Goal: Task Accomplishment & Management: Manage account settings

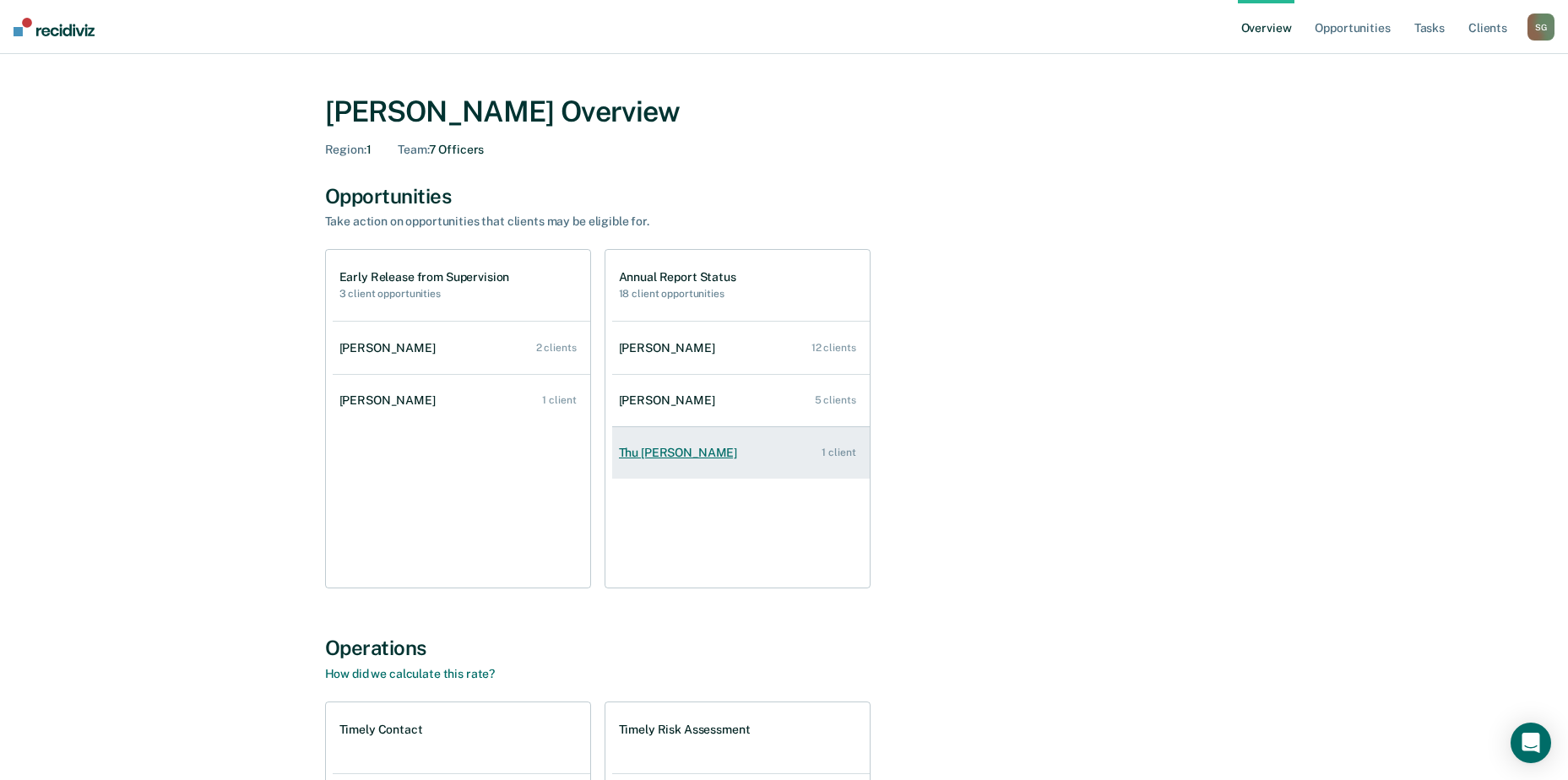
click at [772, 450] on link "Thu [PERSON_NAME] 1 client" at bounding box center [740, 453] width 257 height 48
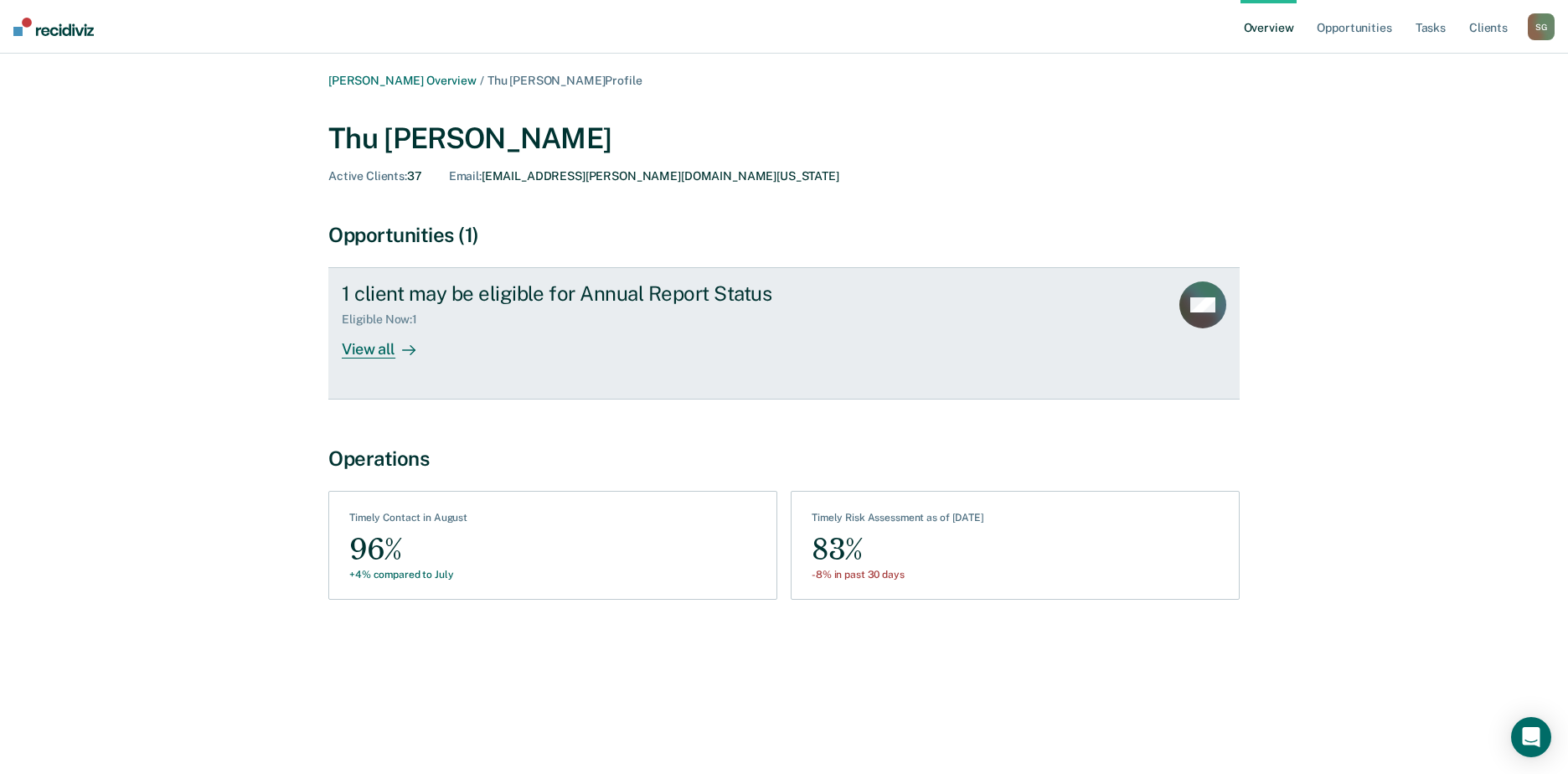
click at [372, 345] on div "View all" at bounding box center [388, 343] width 94 height 33
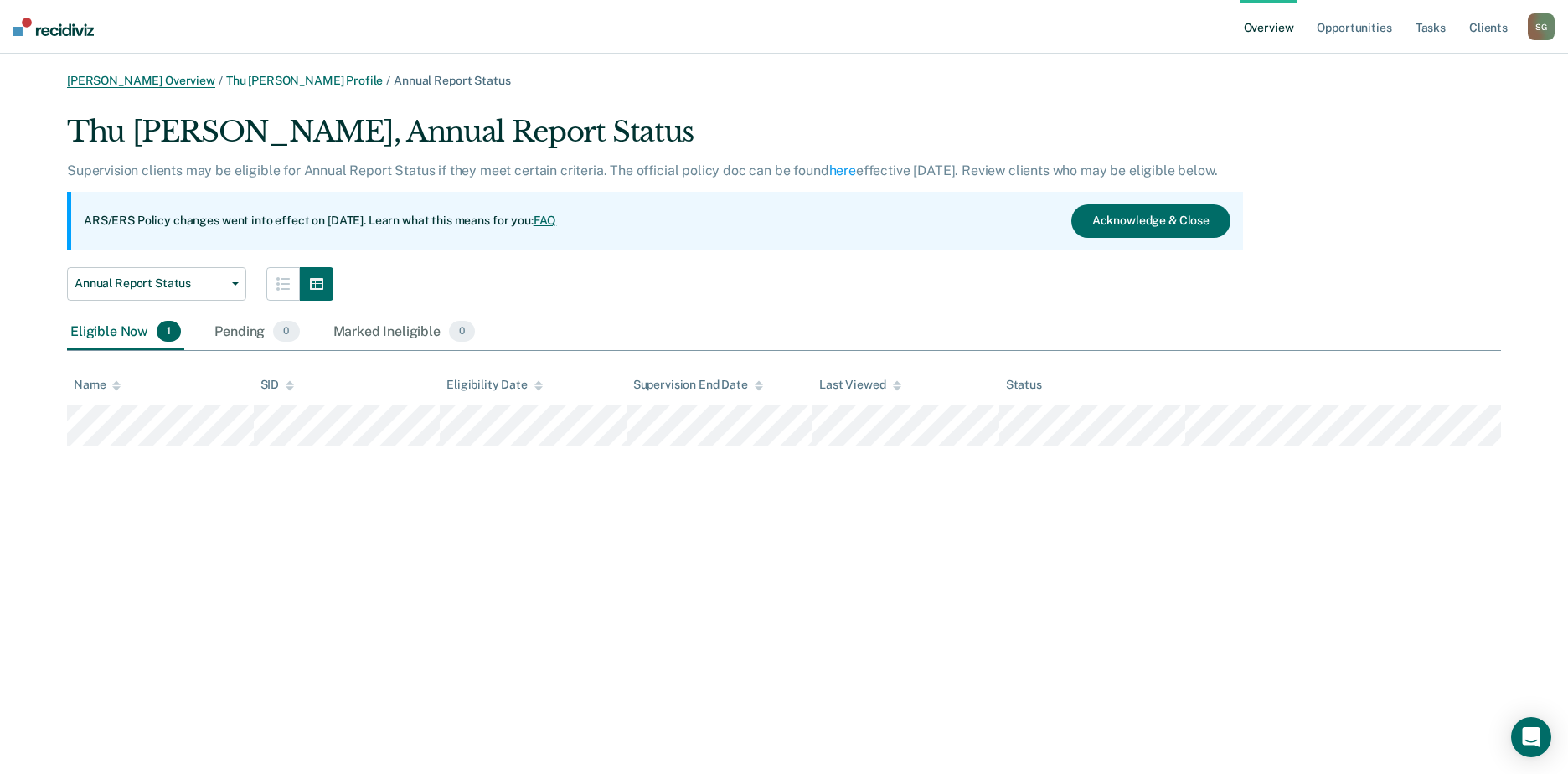
click at [163, 81] on link "[PERSON_NAME] Overview" at bounding box center [141, 81] width 148 height 15
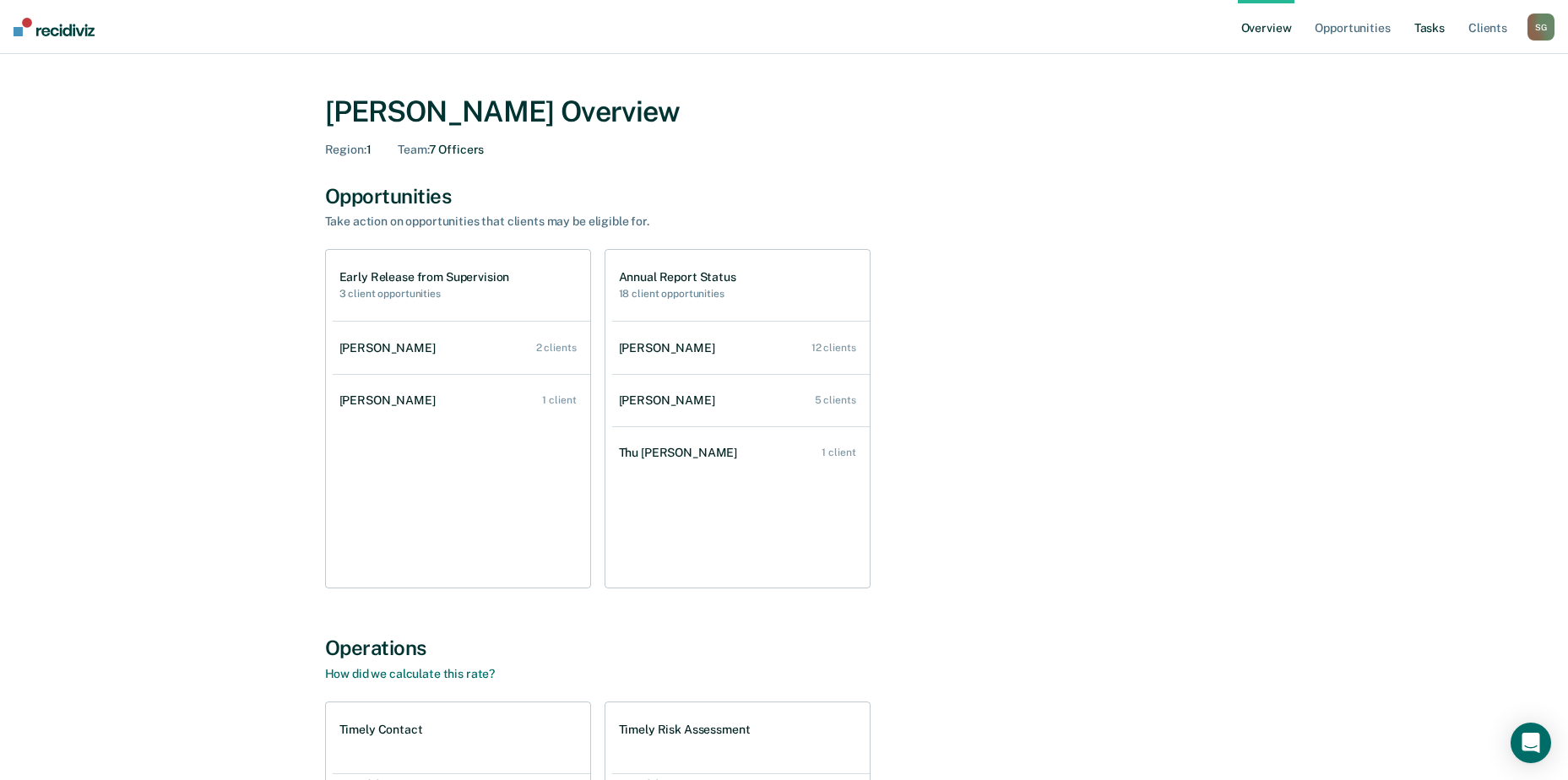
click at [1426, 27] on link "Tasks" at bounding box center [1429, 26] width 37 height 54
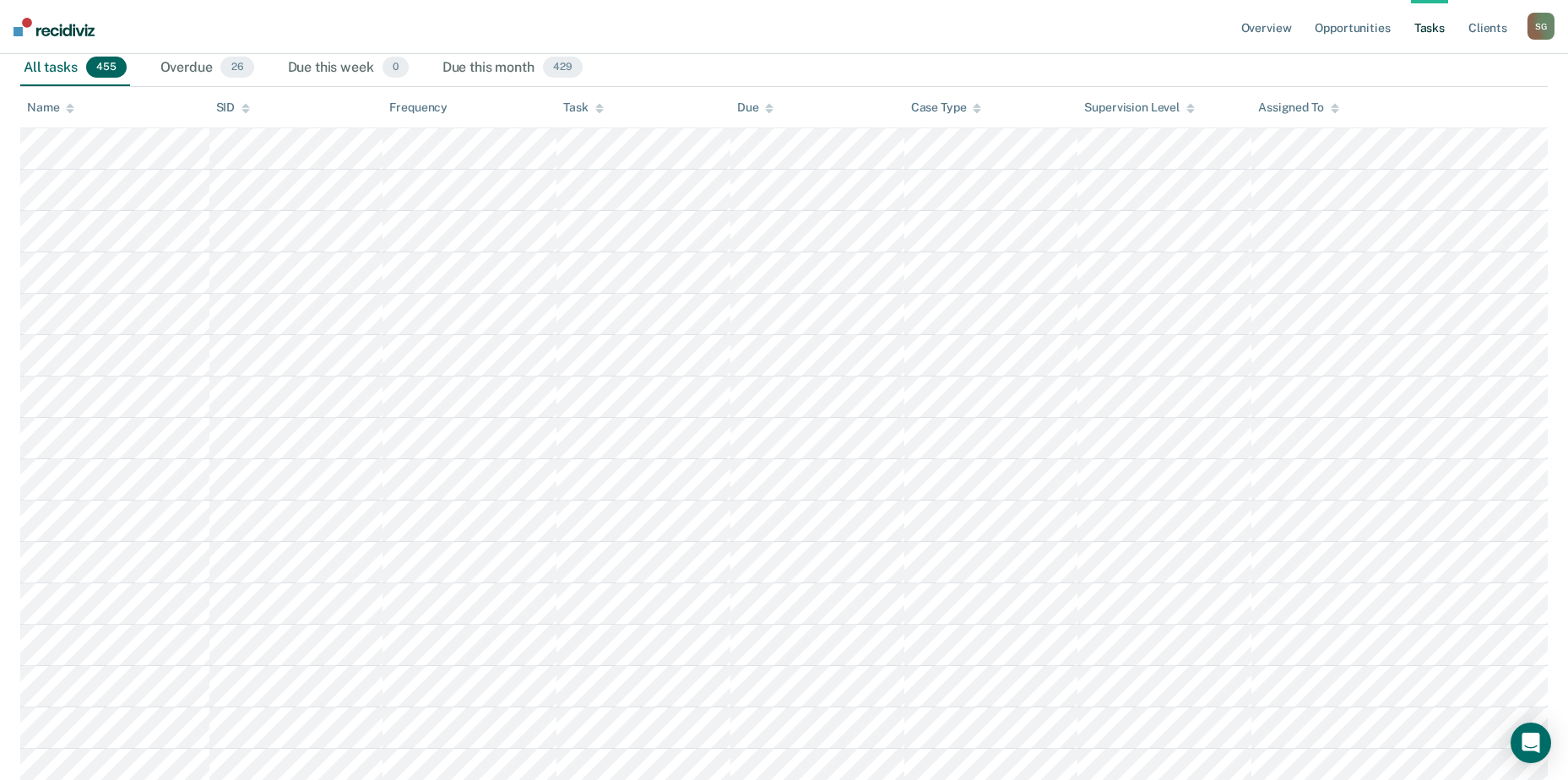
scroll to position [253, 0]
click at [180, 67] on div "Overdue 26" at bounding box center [207, 67] width 101 height 37
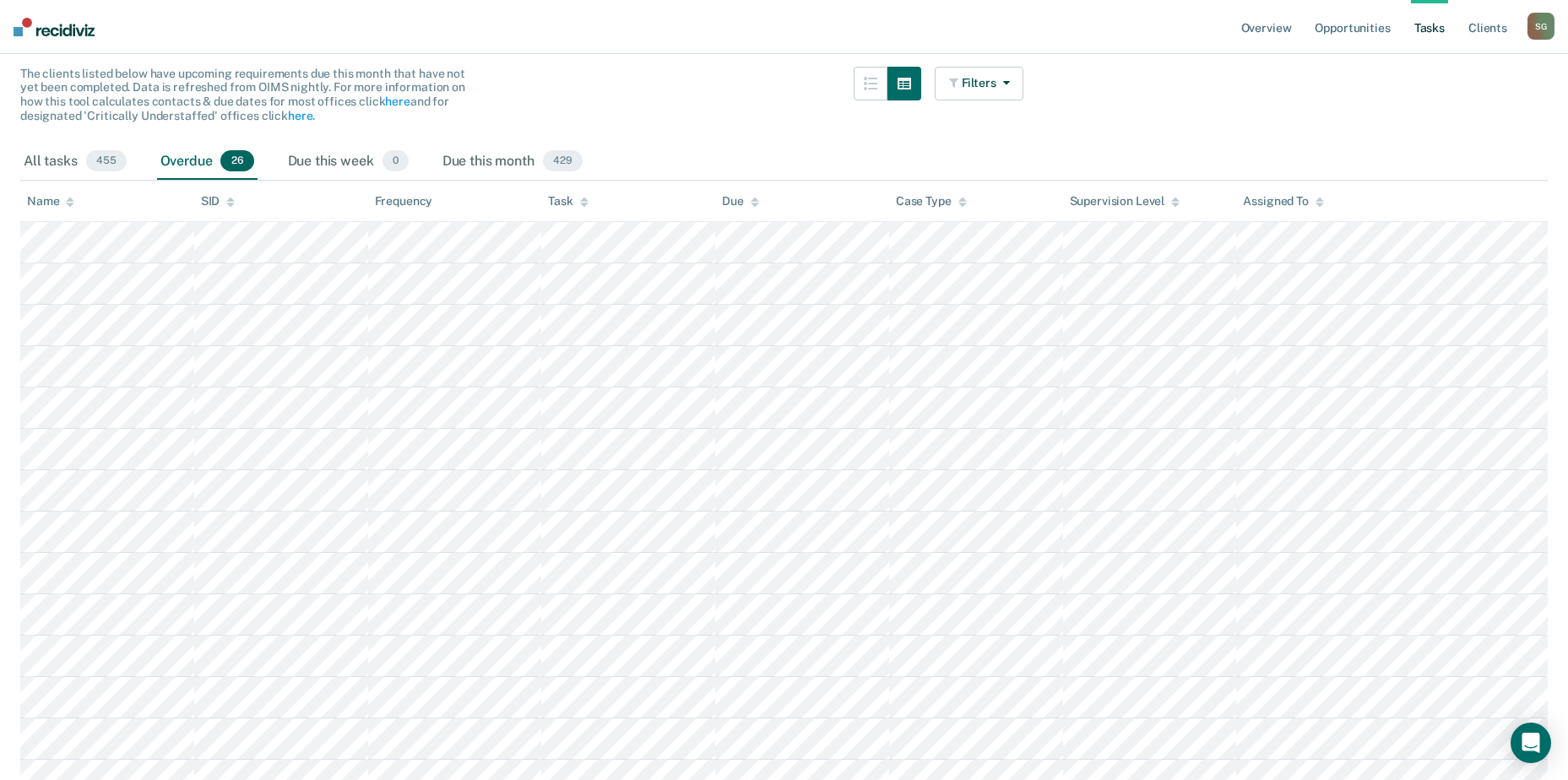
scroll to position [169, 0]
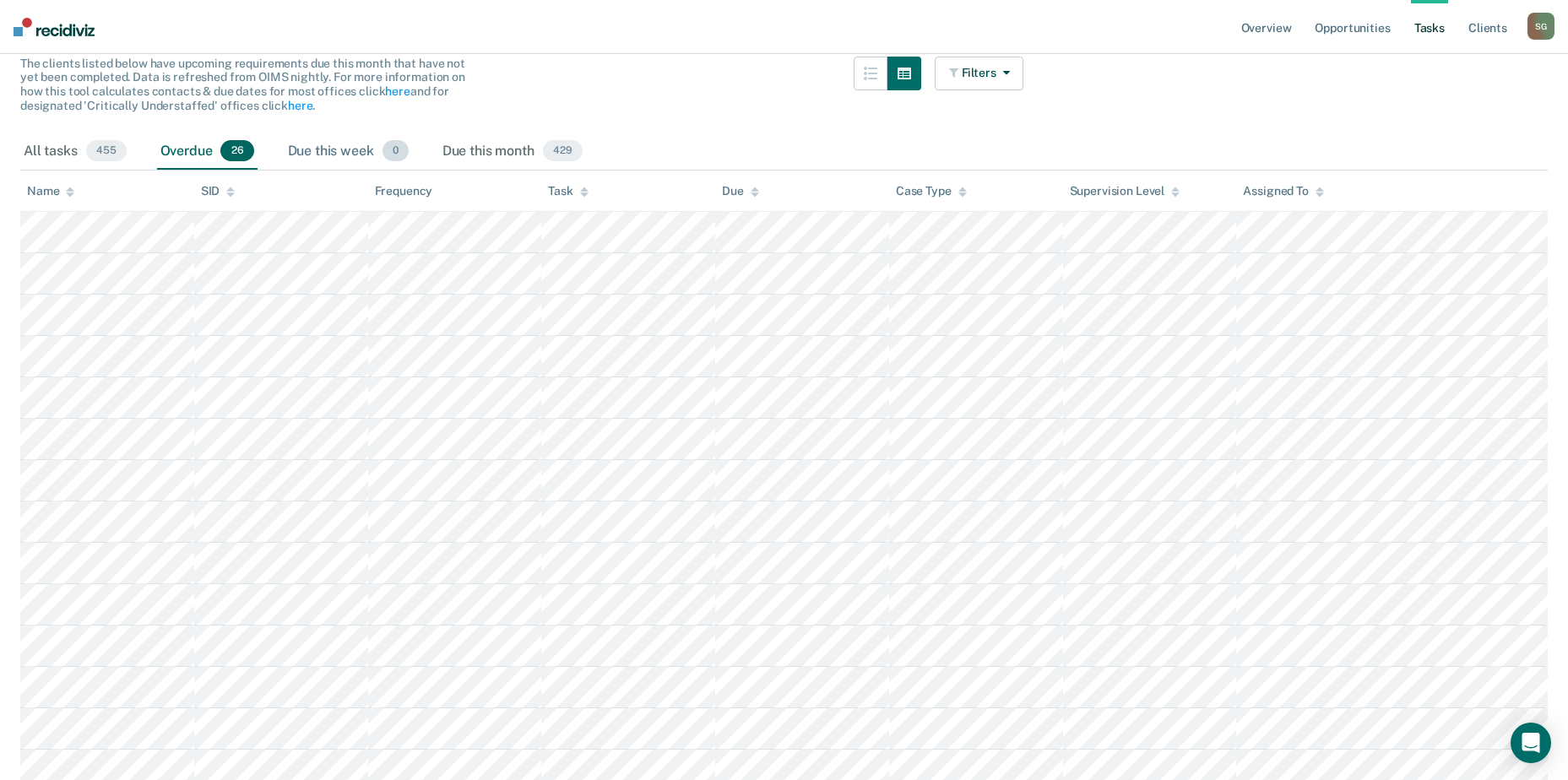
click at [338, 149] on div "Due this week 0" at bounding box center [348, 152] width 127 height 37
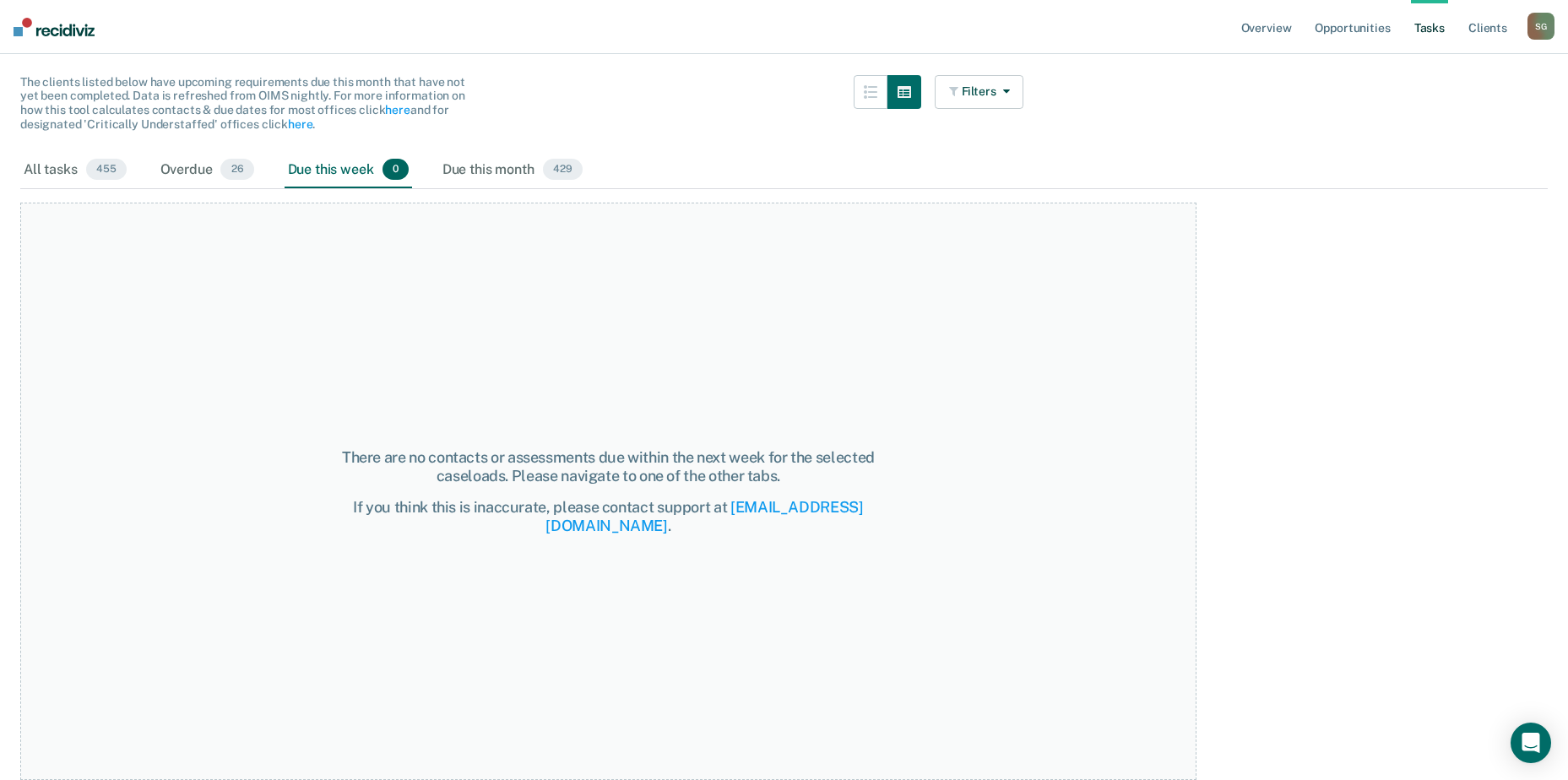
scroll to position [151, 0]
click at [222, 165] on span "26" at bounding box center [237, 169] width 33 height 22
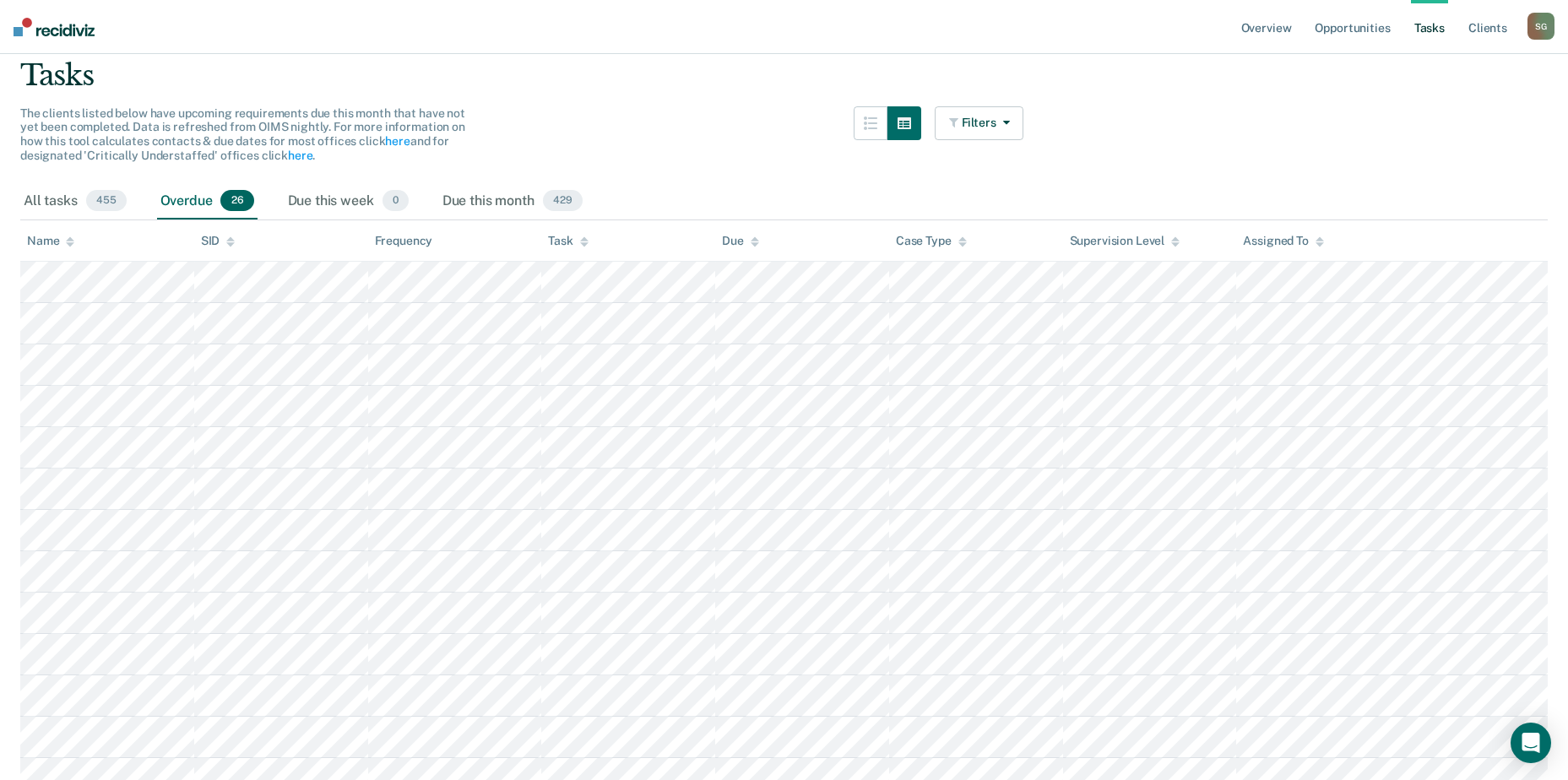
scroll to position [0, 0]
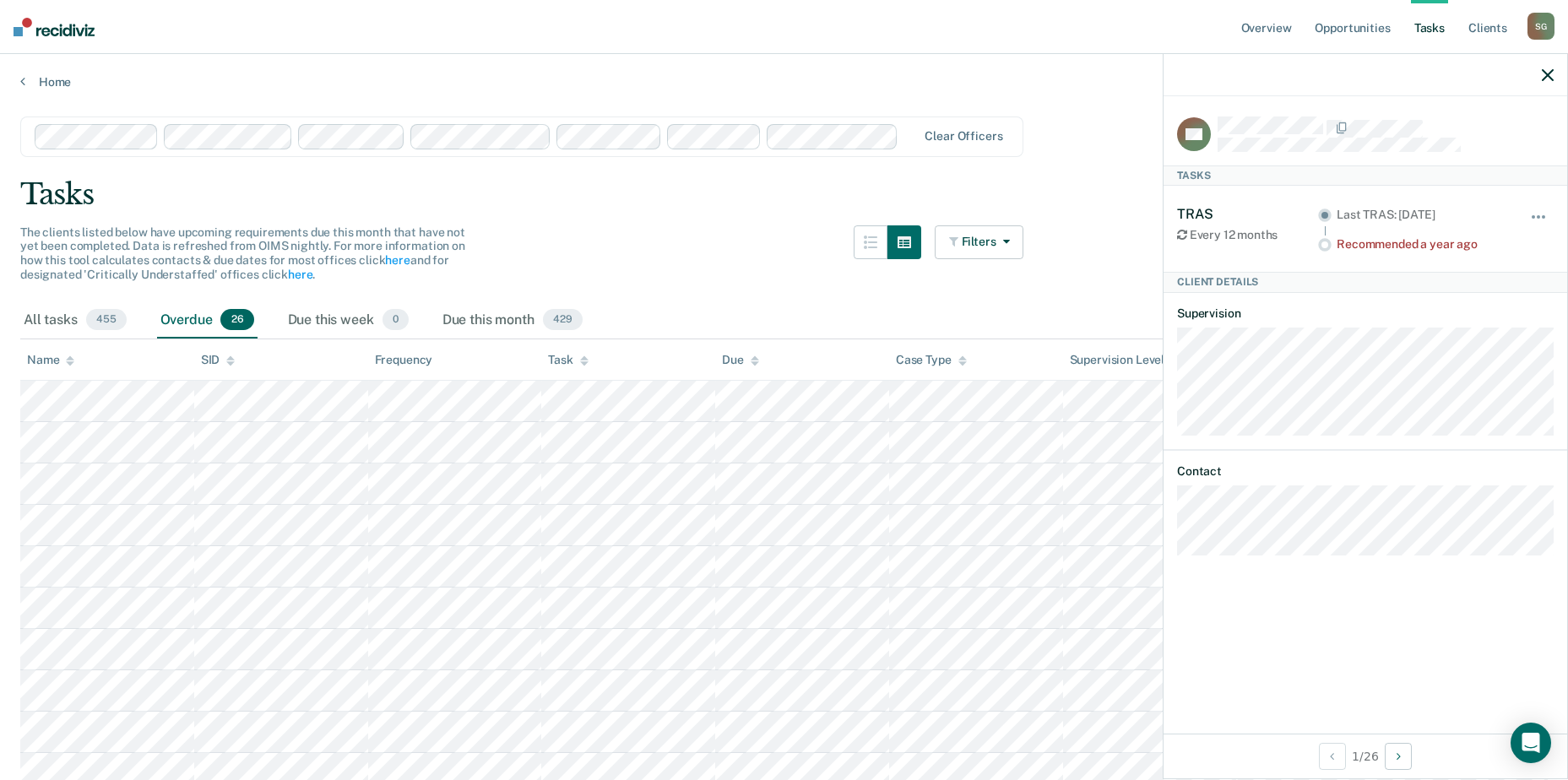
click at [1544, 74] on icon "button" at bounding box center [1547, 75] width 12 height 12
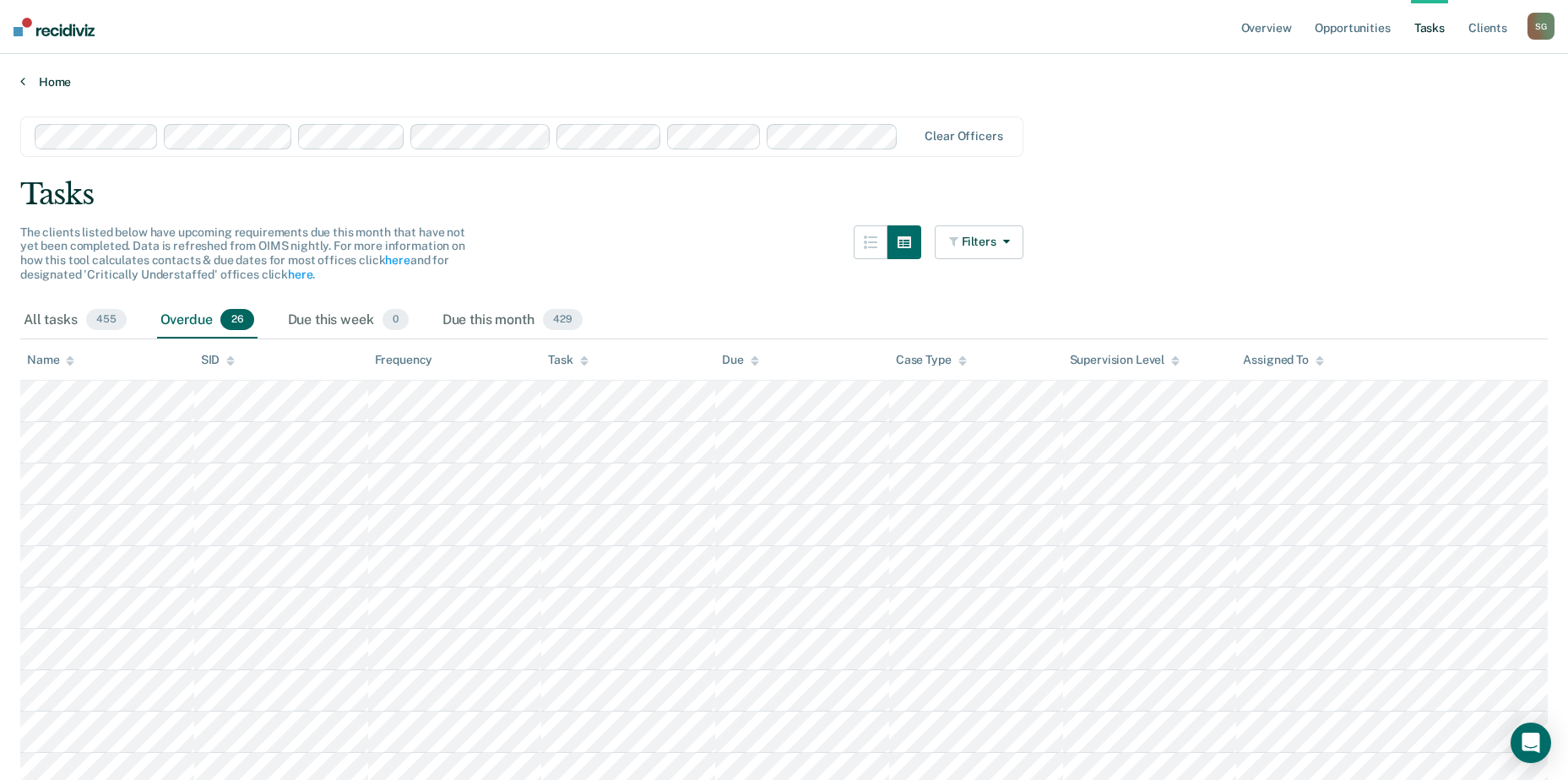
click at [72, 79] on link "Home" at bounding box center [784, 82] width 1528 height 16
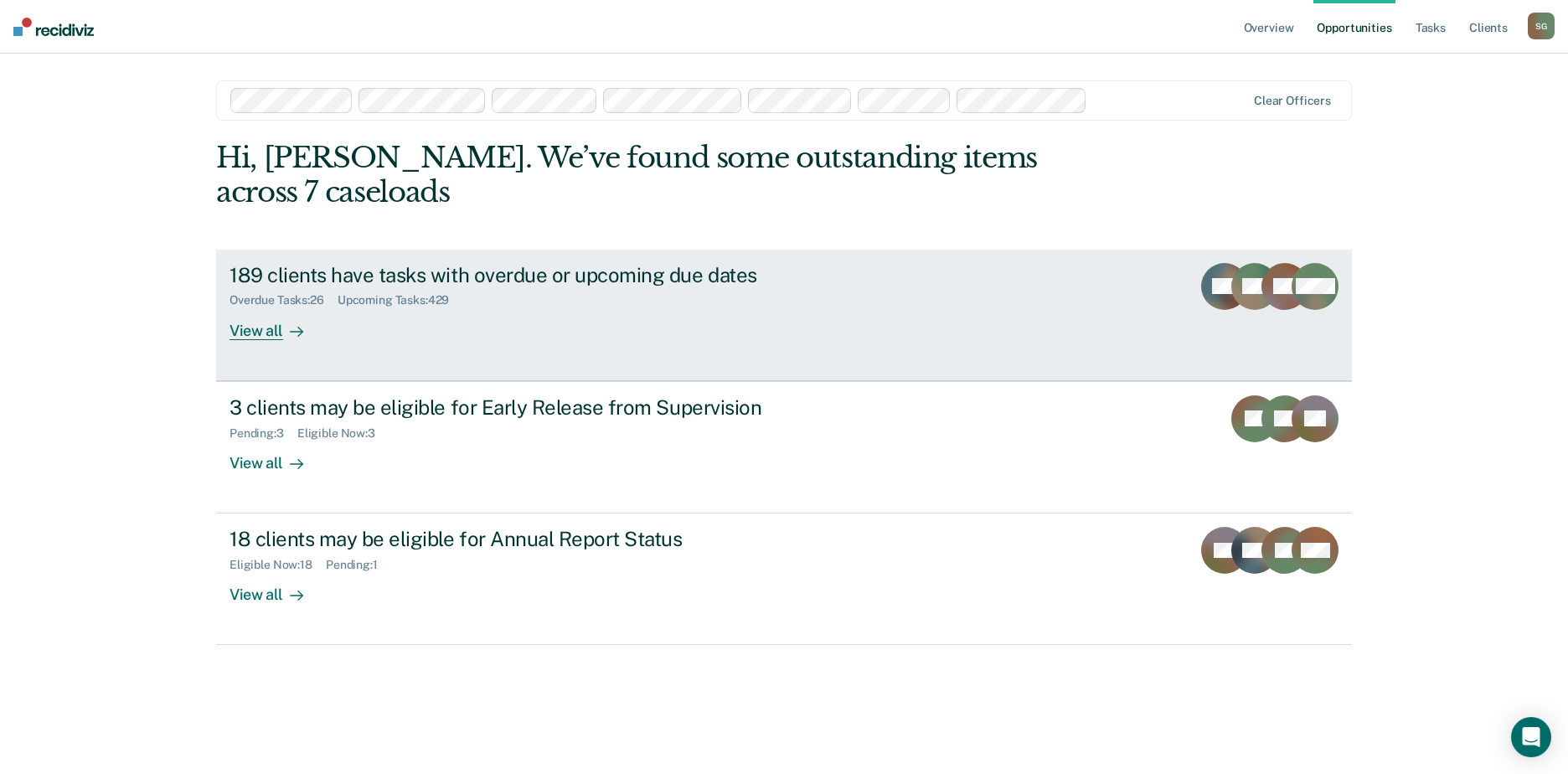
click at [265, 307] on div "View all" at bounding box center [276, 324] width 94 height 33
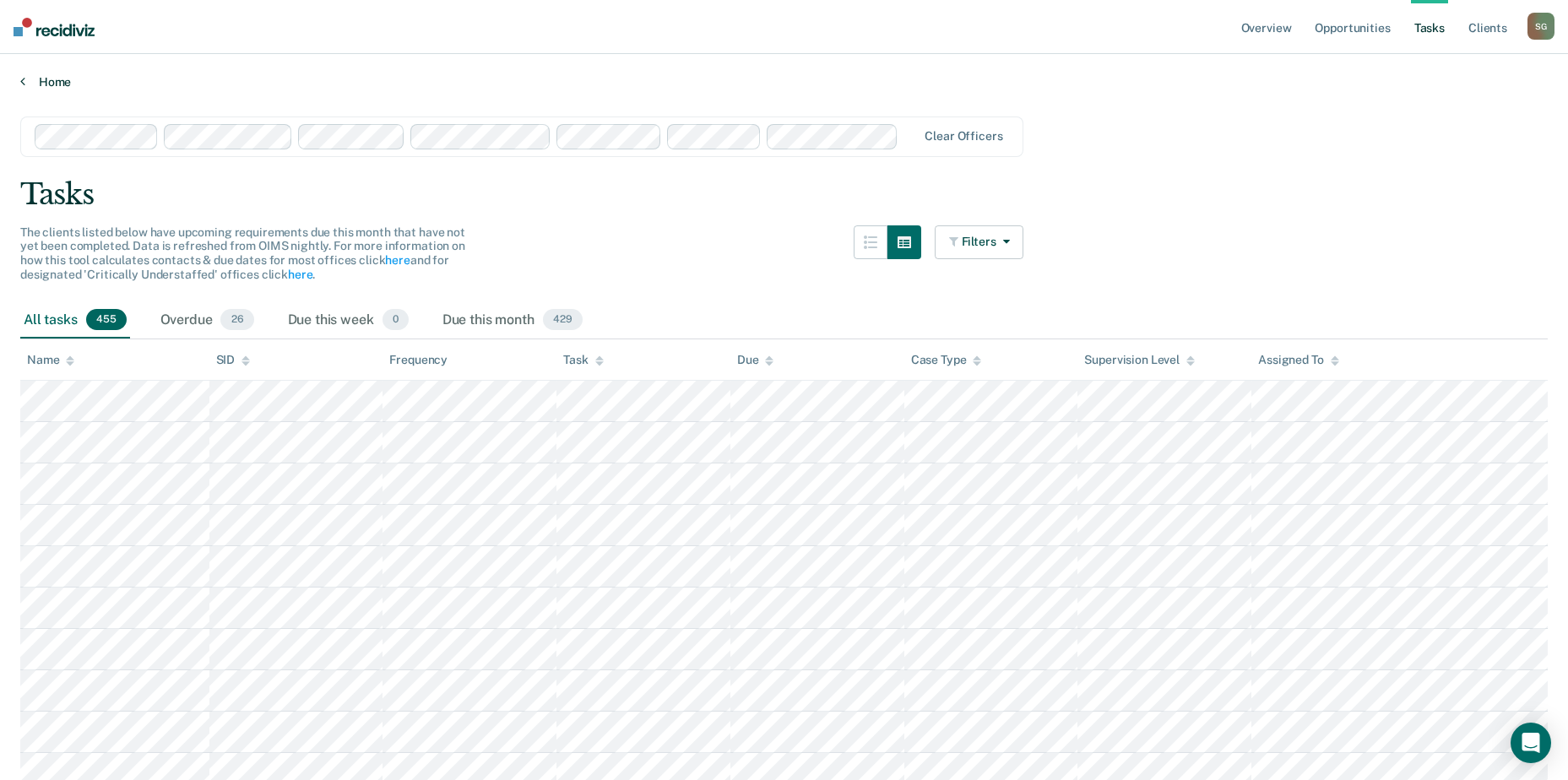
click at [48, 81] on link "Home" at bounding box center [784, 82] width 1528 height 16
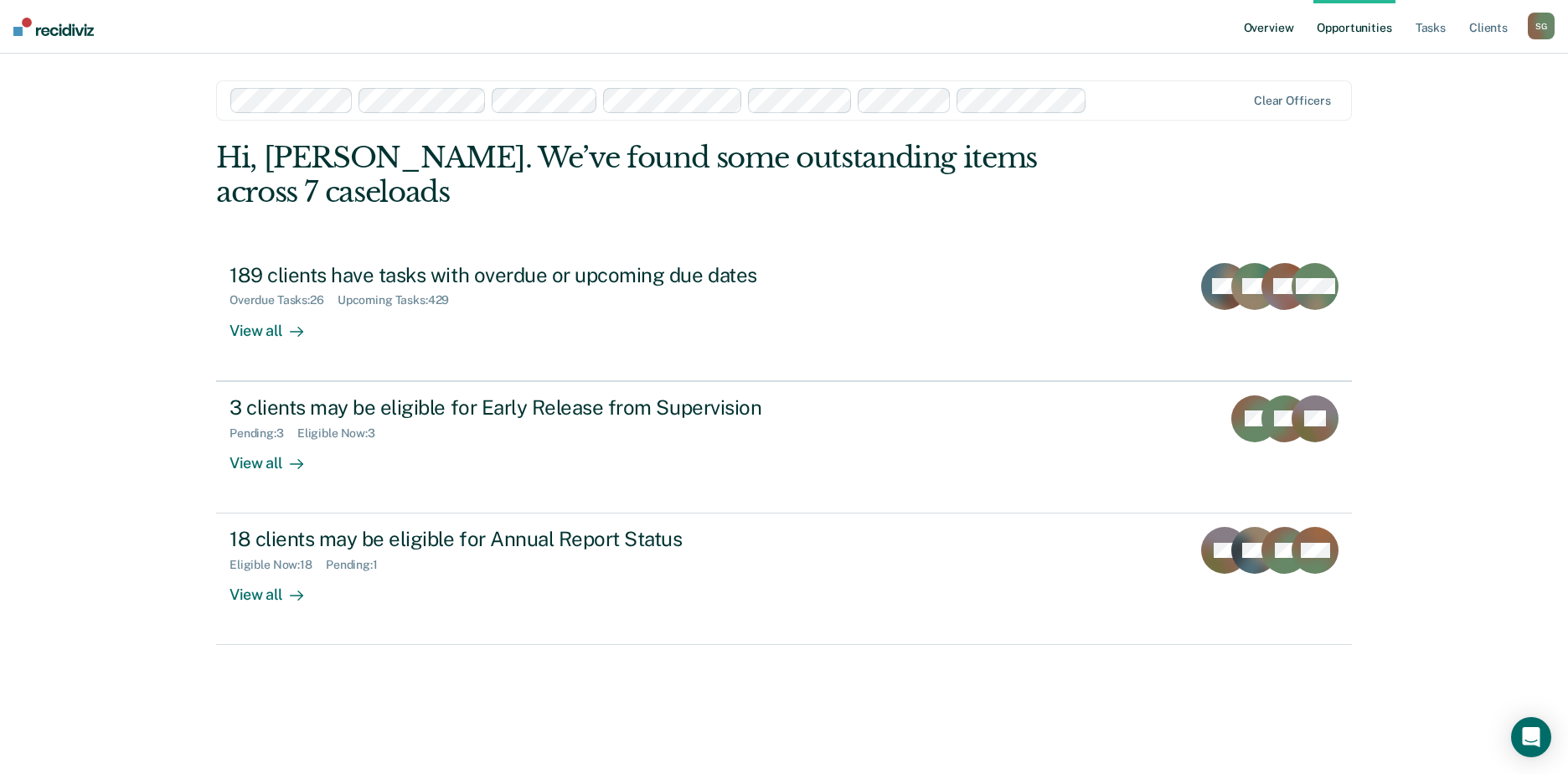
click at [1265, 31] on link "Overview" at bounding box center [1268, 26] width 57 height 53
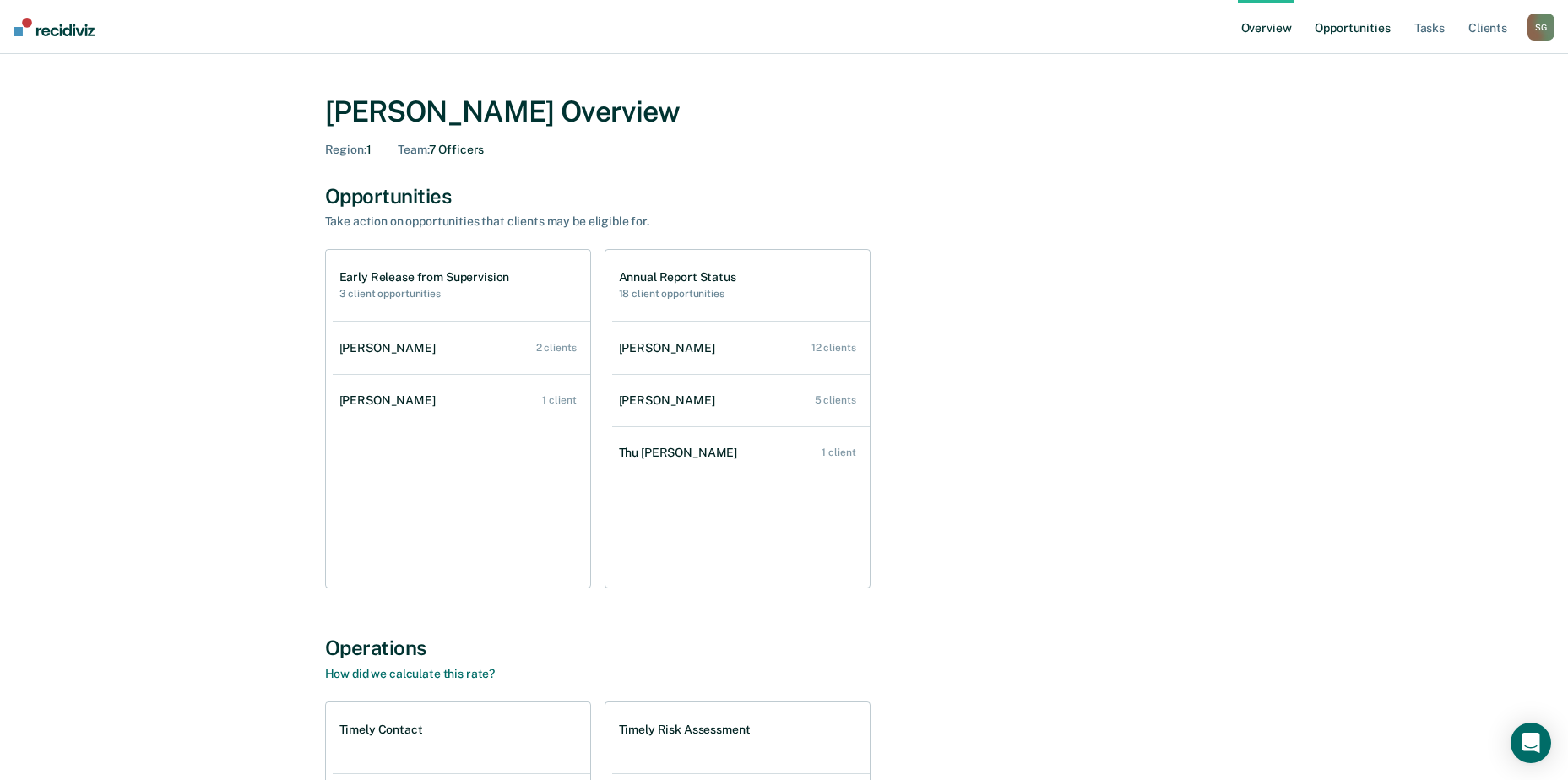
click at [1343, 28] on link "Opportunities" at bounding box center [1352, 26] width 82 height 54
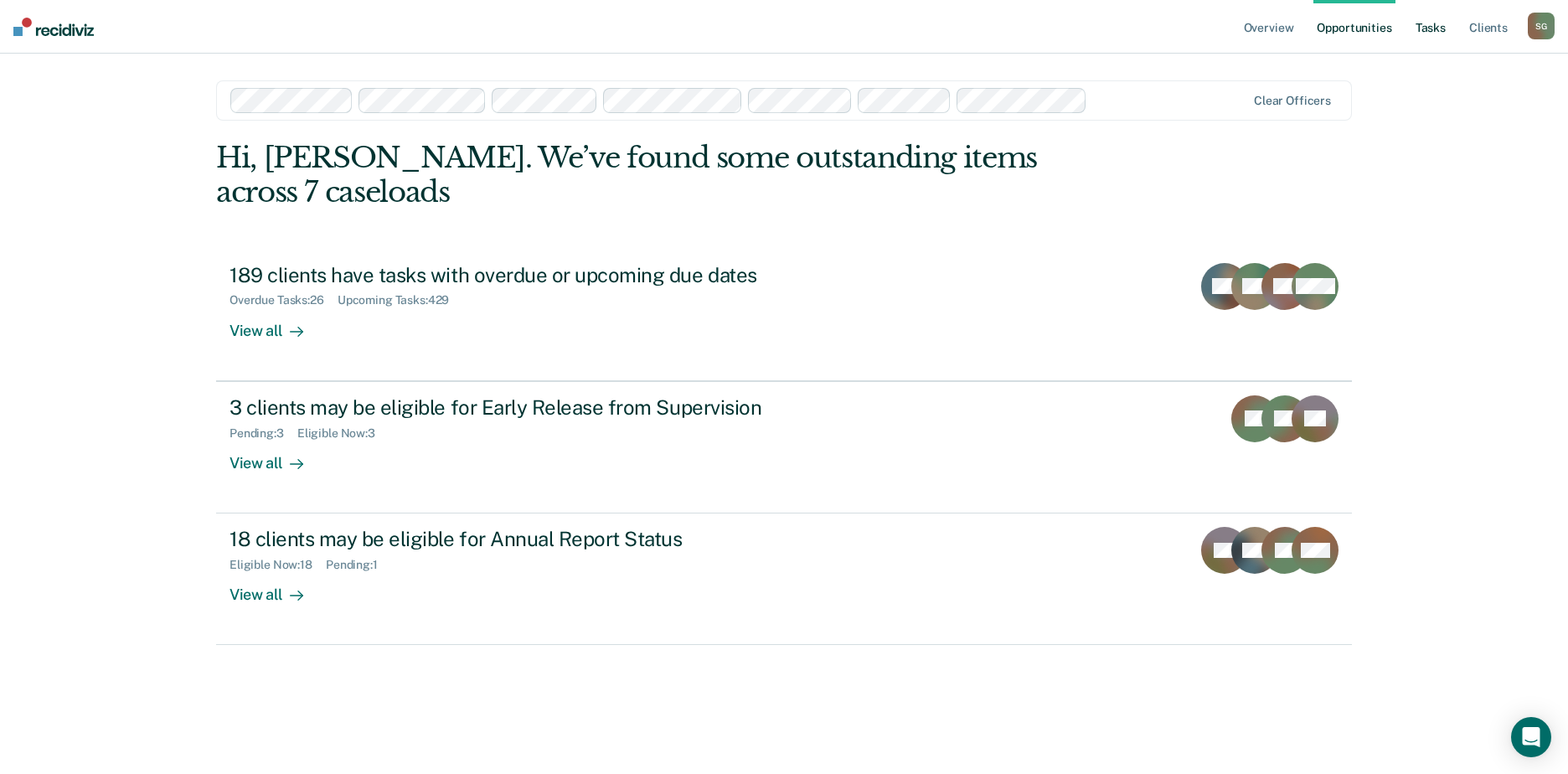
click at [1432, 28] on link "Tasks" at bounding box center [1430, 26] width 37 height 53
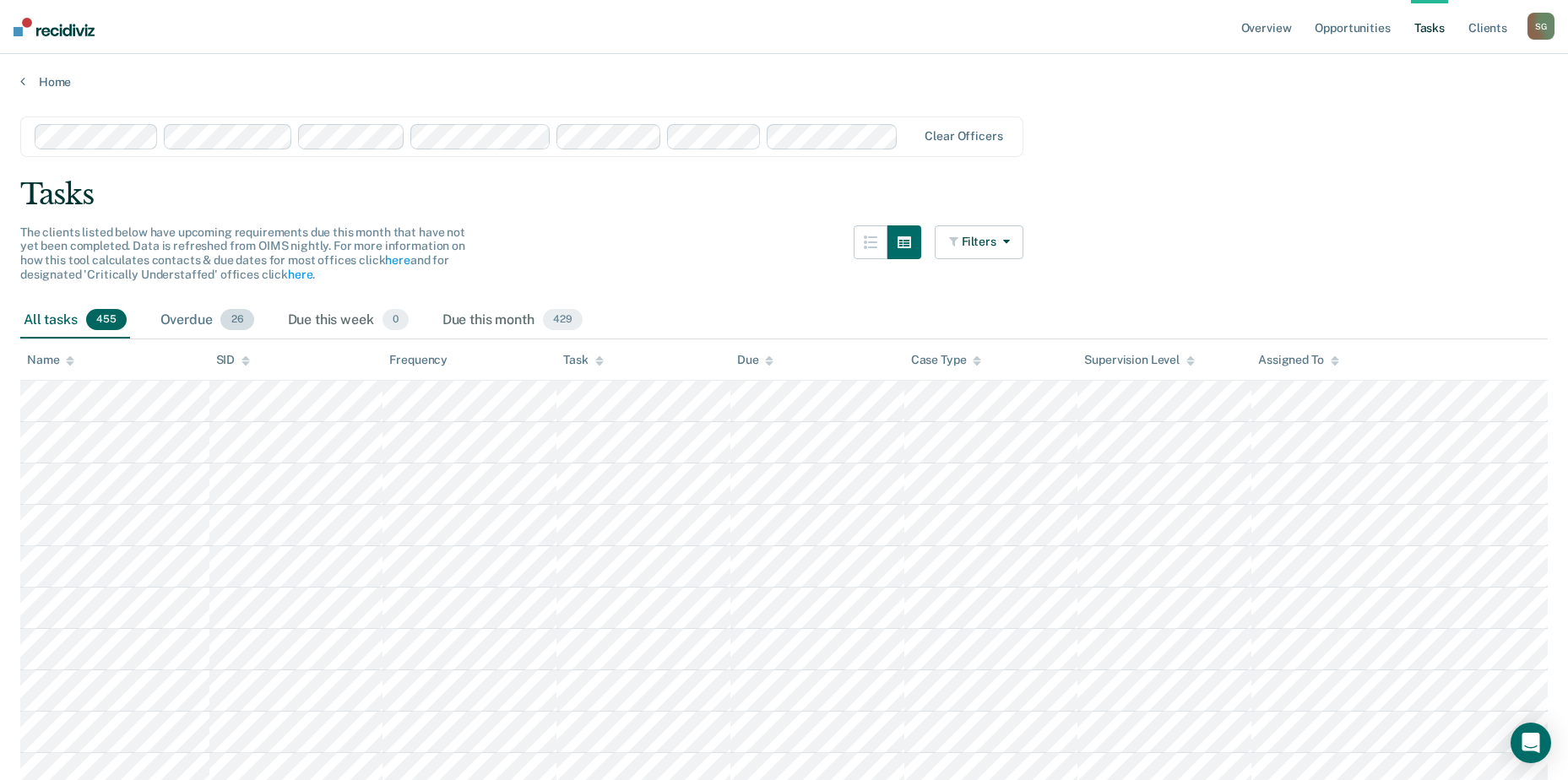
click at [207, 314] on div "Overdue 26" at bounding box center [207, 321] width 101 height 37
